Goal: Use online tool/utility: Utilize a website feature to perform a specific function

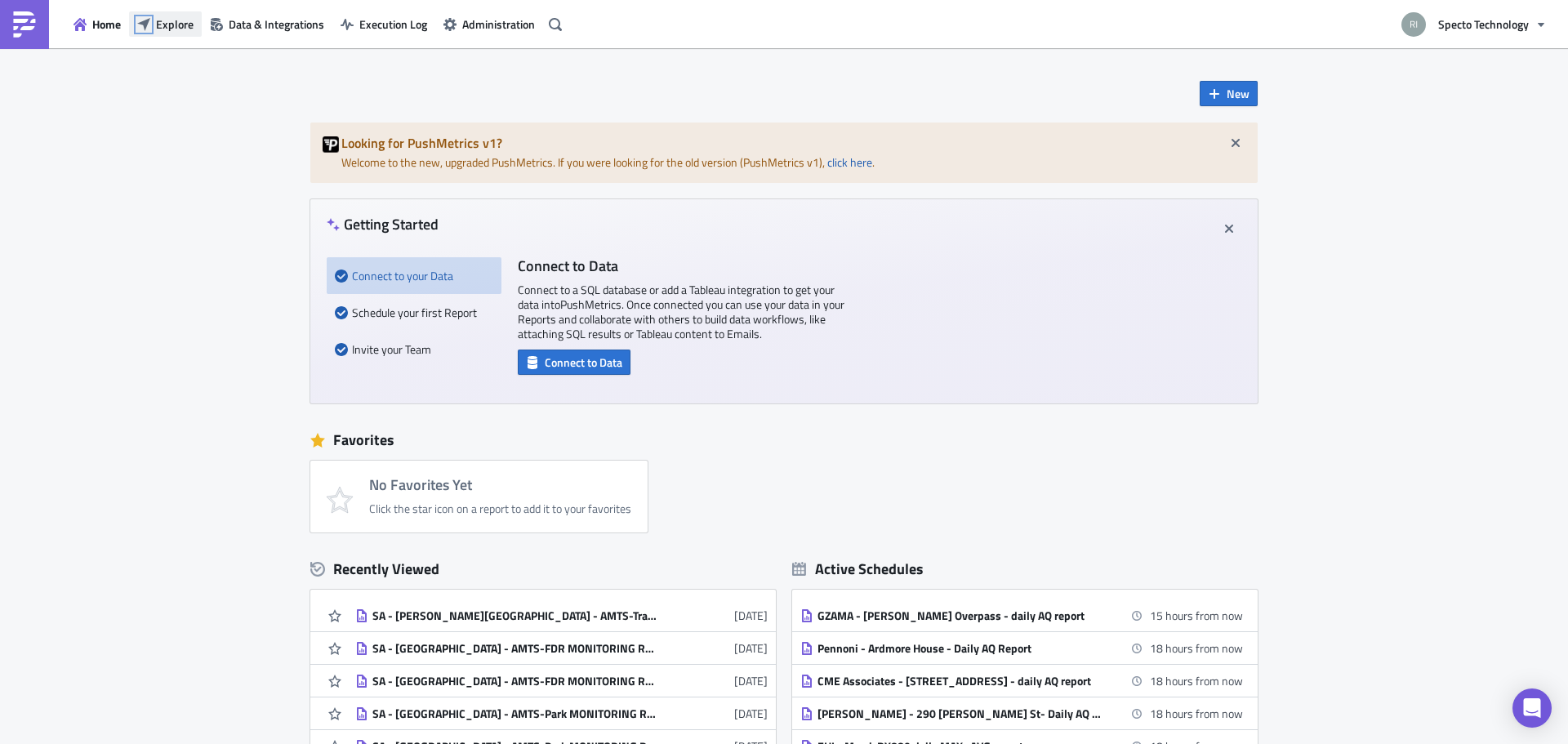
click at [138, 20] on icon "button" at bounding box center [144, 25] width 13 height 13
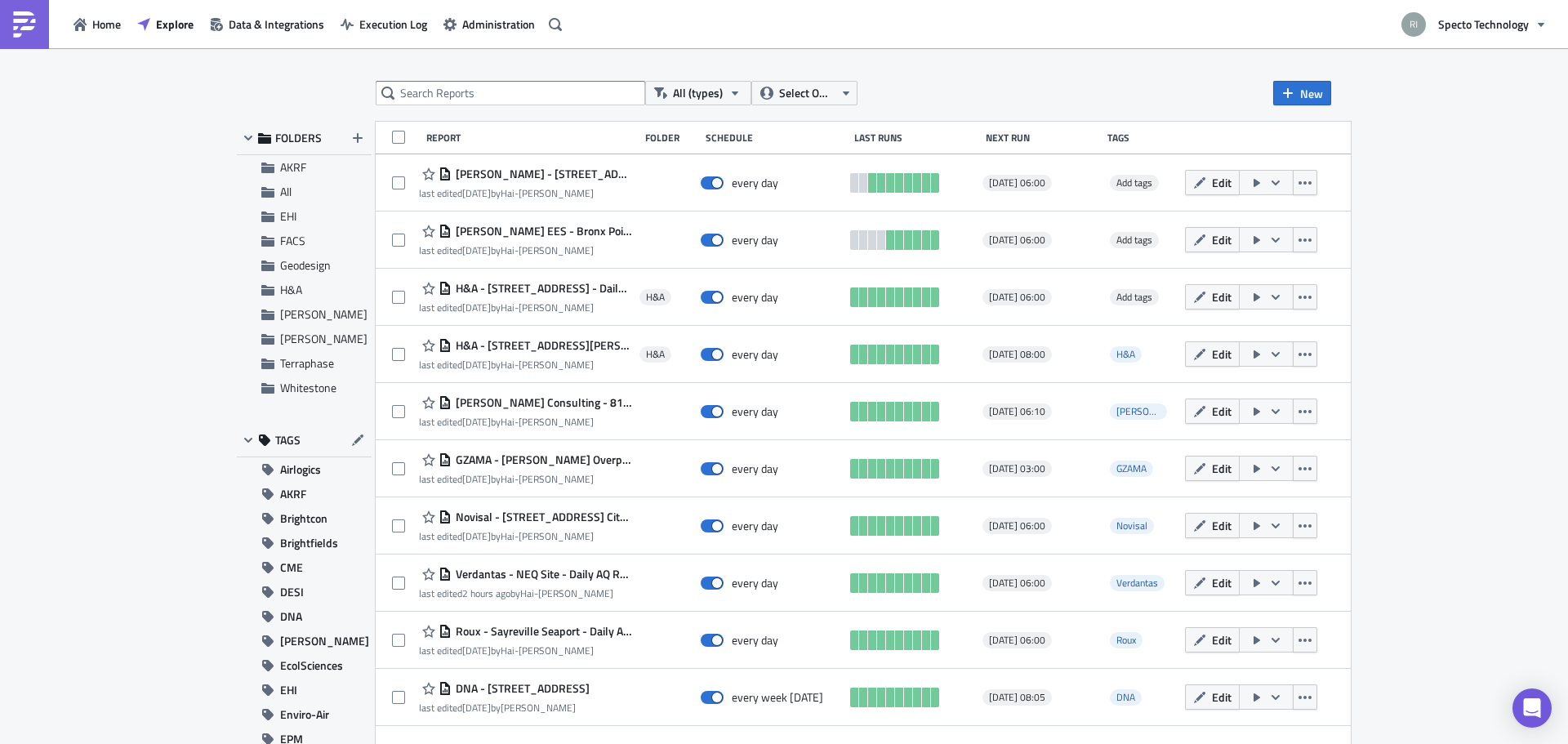
click at [439, 110] on div "All (types) Select Owner New FOLDERS AKRF All EHI FACS Geodesign H&A [PERSON_NA…" at bounding box center [784, 397] width 1111 height 633
click at [449, 100] on input "text" at bounding box center [510, 92] width 269 height 24
click at [456, 93] on input "text" at bounding box center [510, 92] width 269 height 24
type input "EHI"
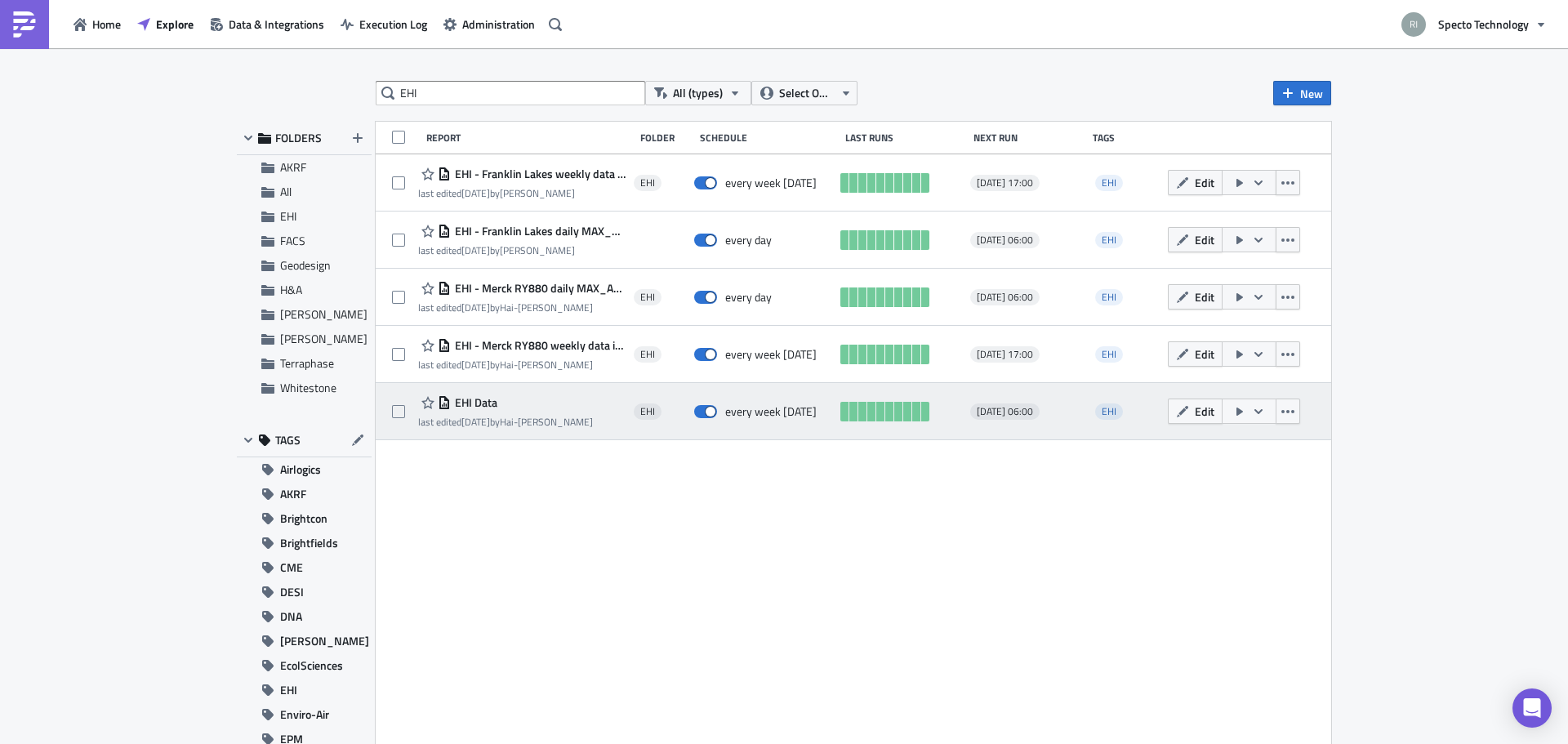
click at [1257, 410] on icon "button" at bounding box center [1259, 411] width 13 height 13
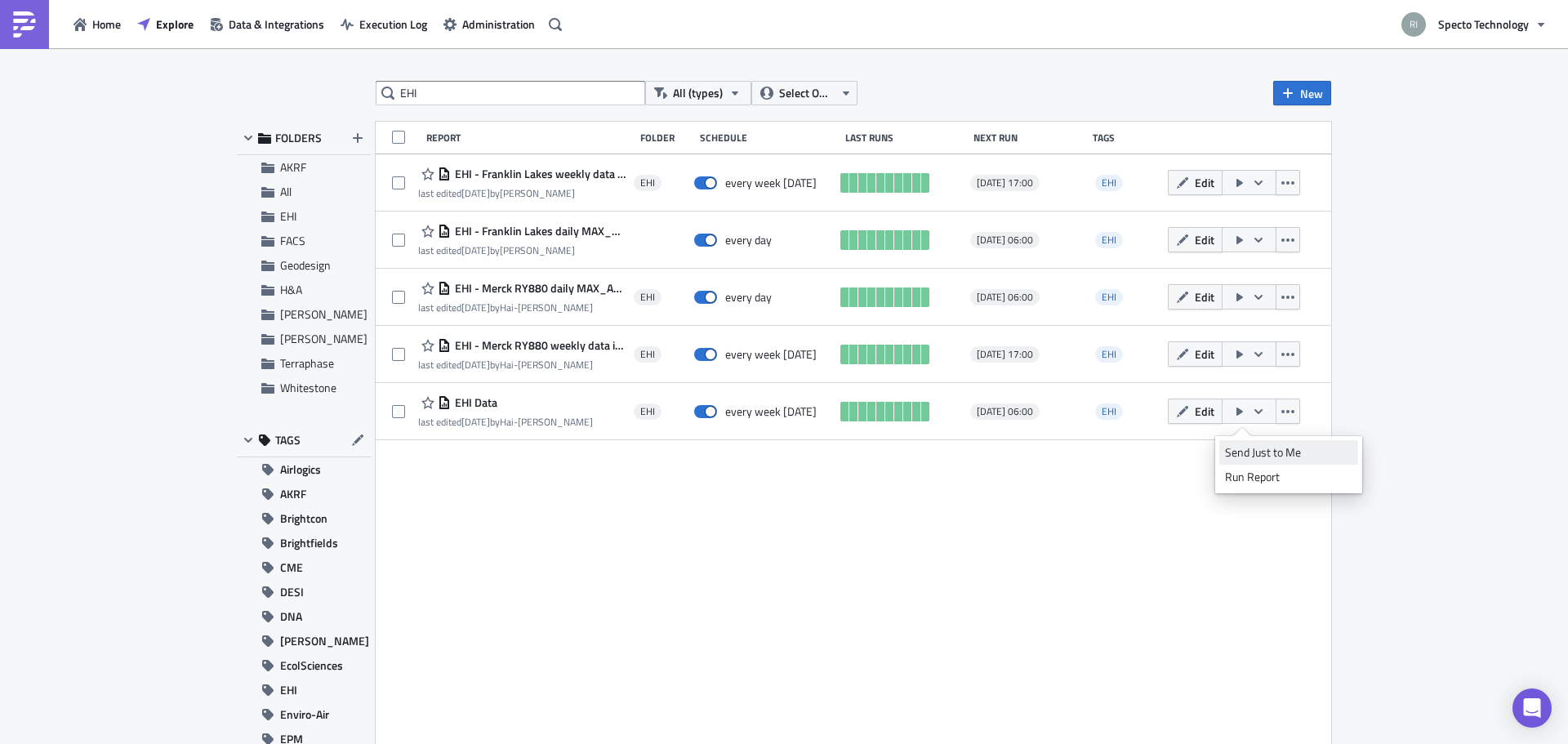
click at [1258, 446] on div "Send Just to Me" at bounding box center [1288, 452] width 127 height 17
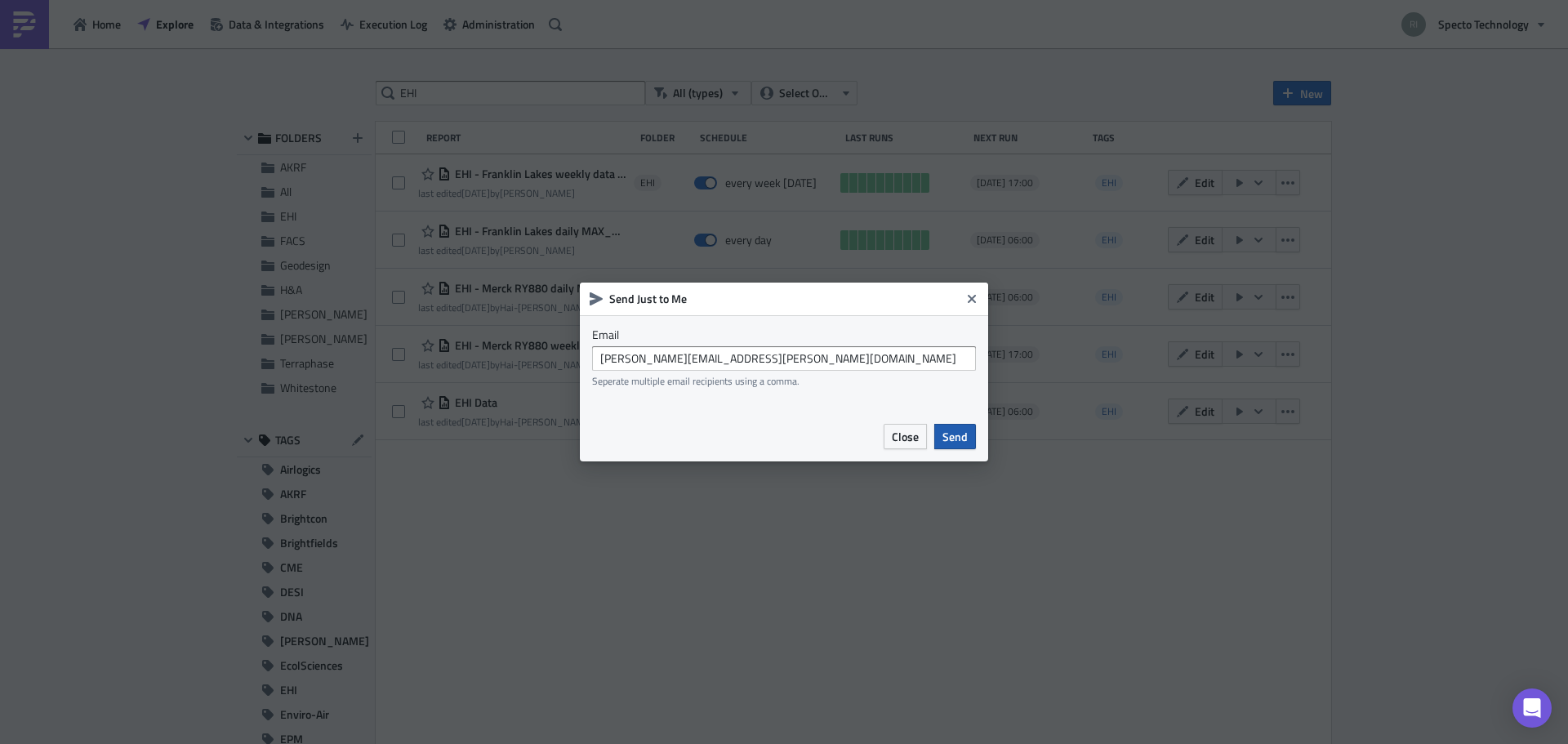
click at [962, 437] on span "Send" at bounding box center [955, 436] width 25 height 17
